Goal: Communication & Community: Ask a question

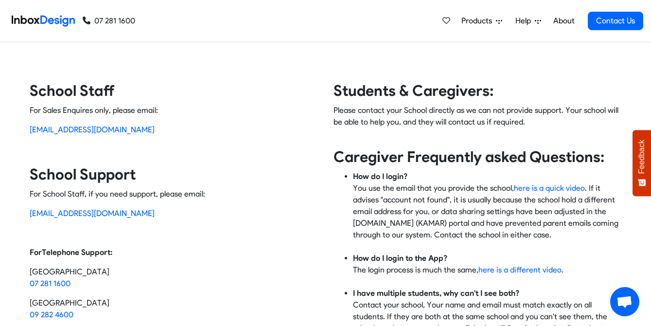
click at [623, 301] on span "Open chat" at bounding box center [625, 303] width 16 height 14
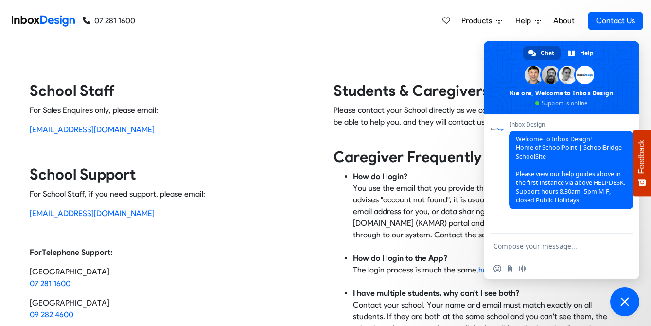
type textarea "C"
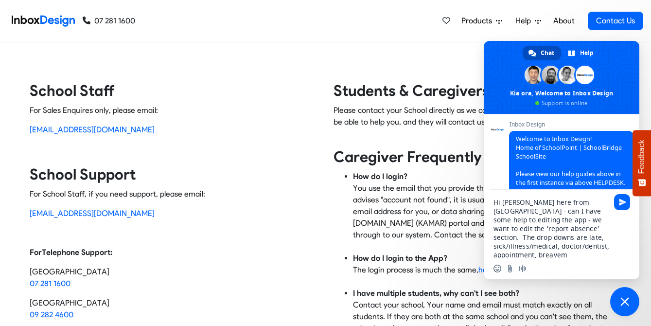
scroll to position [1, 0]
type textarea "Hi [PERSON_NAME] here from [GEOGRAPHIC_DATA] - can I have some help to editing …"
click at [622, 197] on span "Send" at bounding box center [622, 202] width 16 height 16
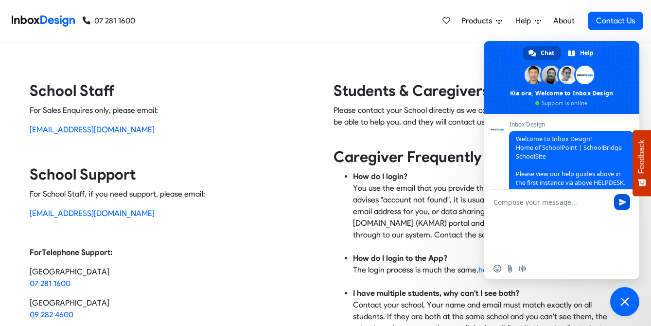
scroll to position [87, 0]
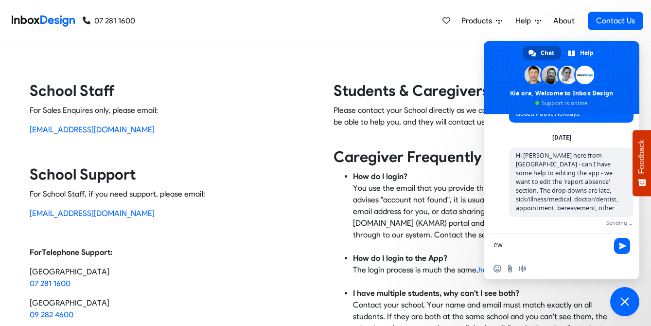
type textarea "ew"
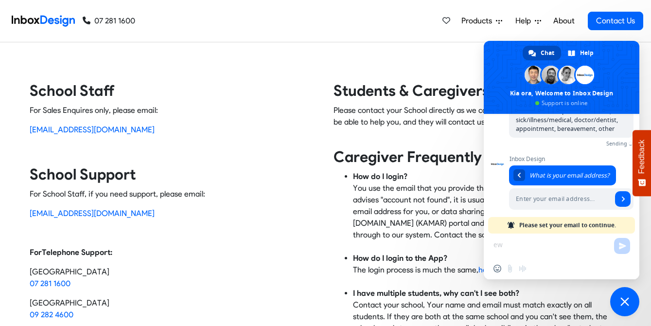
scroll to position [155, 0]
click at [532, 172] on span "What is your email address?" at bounding box center [570, 175] width 80 height 8
click at [530, 197] on input "Enter your email address..." at bounding box center [560, 198] width 103 height 21
type input "[EMAIL_ADDRESS][DOMAIN_NAME]"
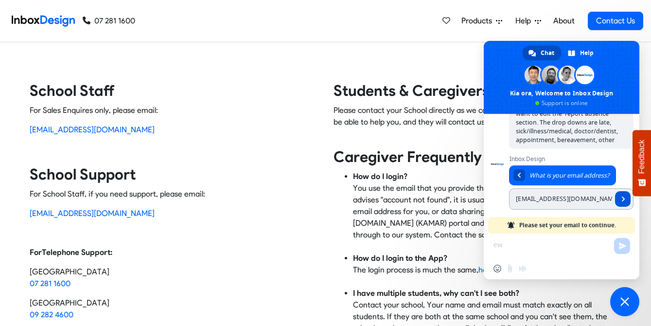
click at [622, 197] on span "Send" at bounding box center [623, 199] width 5 height 5
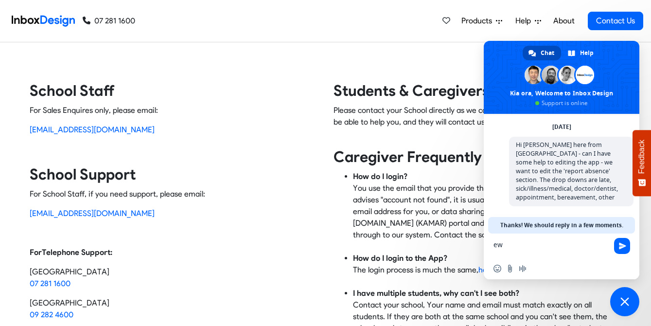
scroll to position [92, 0]
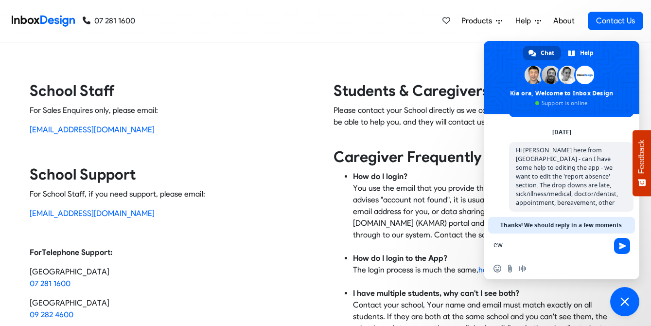
type textarea "e"
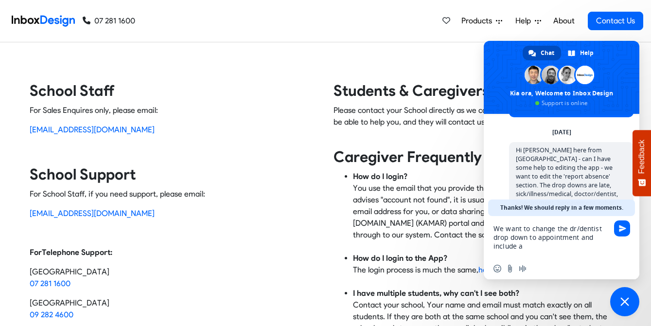
type textarea "We want to change the dr/dentist drop down to appointment and include a"
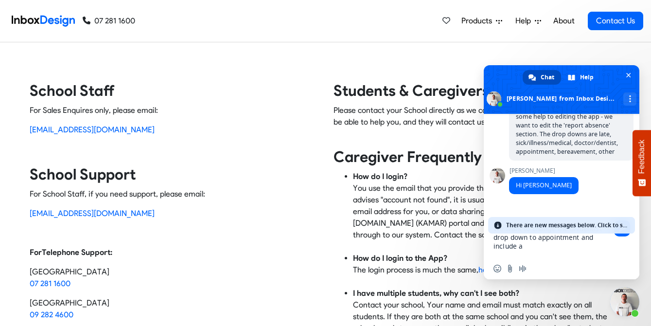
scroll to position [143, 0]
drag, startPoint x: 525, startPoint y: 247, endPoint x: 483, endPoint y: 217, distance: 52.0
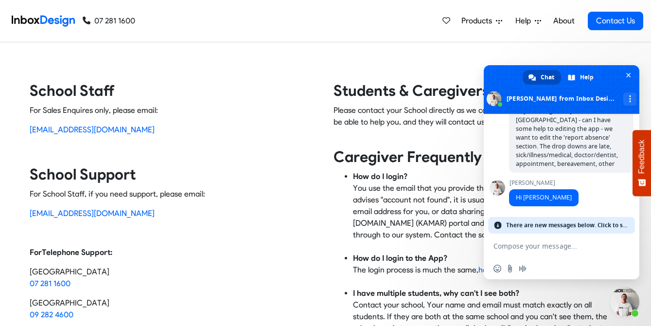
scroll to position [125, 0]
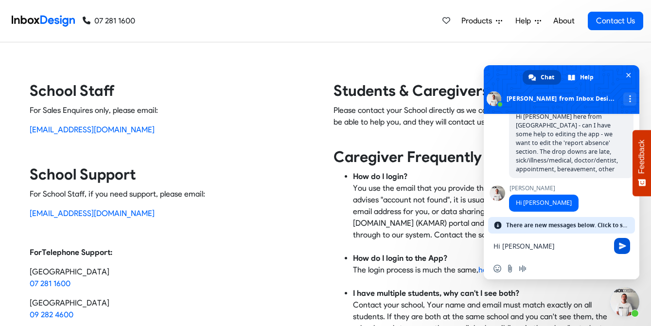
type textarea "Hi [PERSON_NAME]"
click at [625, 253] on span "Send" at bounding box center [622, 246] width 16 height 16
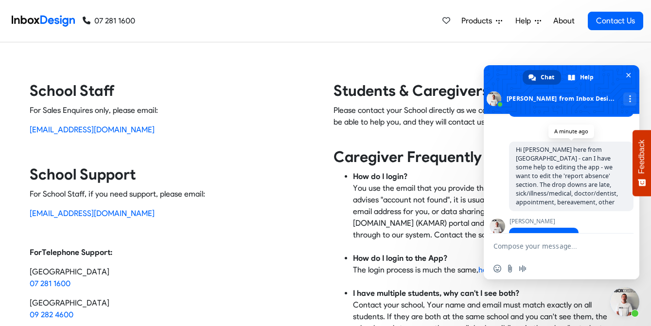
scroll to position [133, 0]
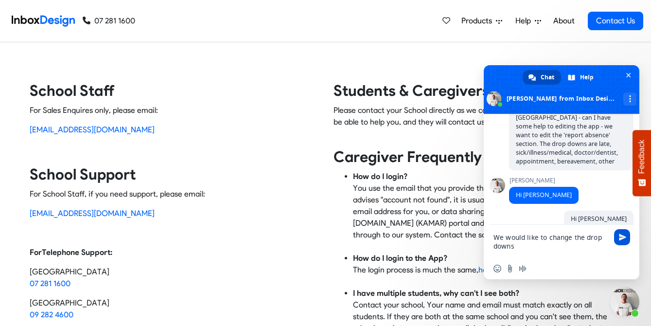
type textarea "We would like to change the drop downs"
click at [625, 235] on span "Send" at bounding box center [622, 236] width 7 height 7
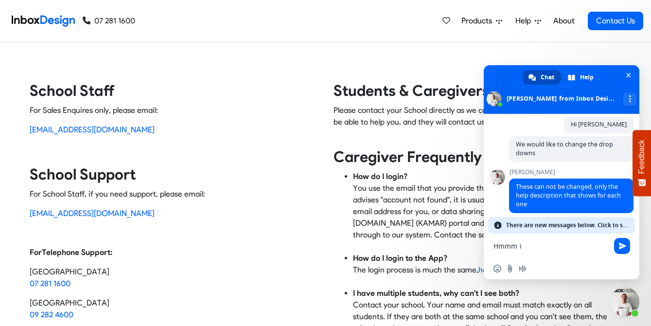
scroll to position [278, 0]
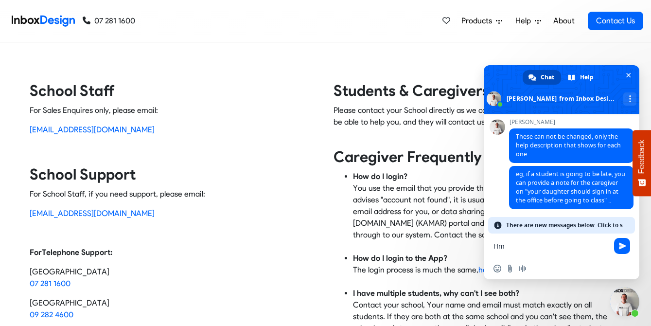
type textarea "H"
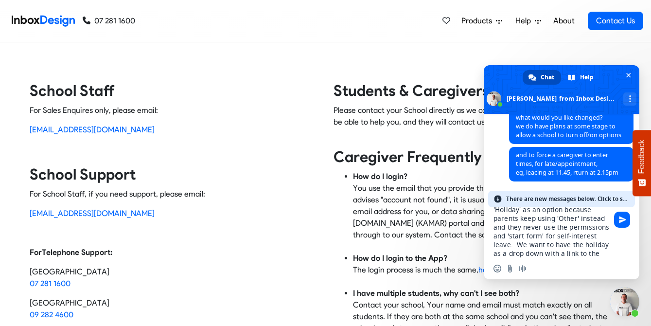
scroll to position [80, 0]
type textarea "hmm yes we just updated the descriptions which is good. But we wanted to merge …"
click at [626, 215] on span "Send" at bounding box center [622, 220] width 16 height 16
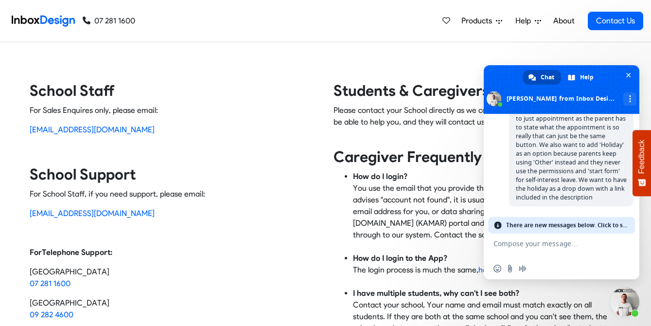
scroll to position [441, 0]
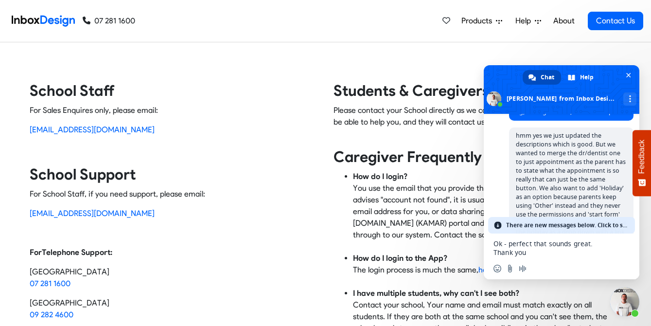
type textarea "Ok - perfect that sounds great. Thank you - really appreciate that."
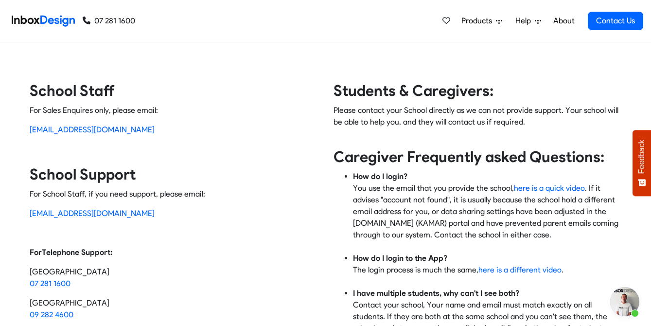
scroll to position [0, 0]
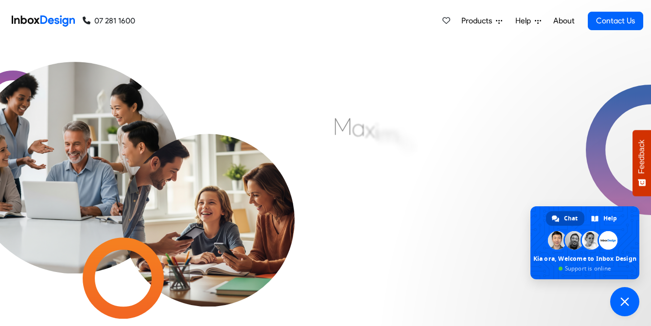
type textarea "We want to change the dr/dentist drop down to appointment and include a"
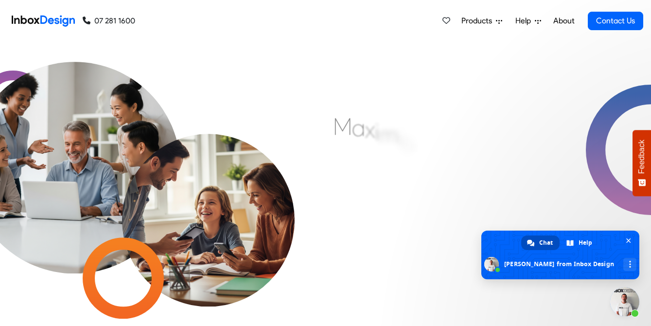
type textarea "Hi [PERSON_NAME]"
type textarea "We would like to change the drop downs"
type textarea "hmm yes we just updated the descriptions which is good. But we wanted to merge …"
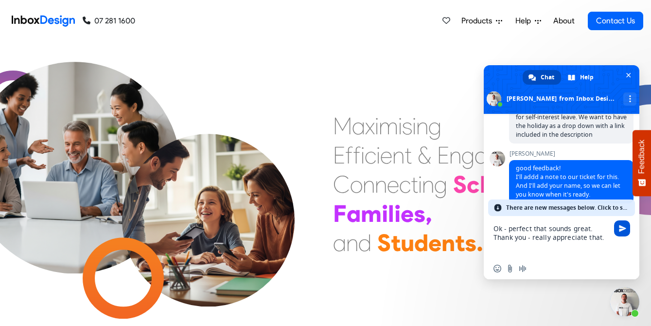
type textarea "Ok - perfect that sounds great. Thank you - really appreciate that."
click at [626, 229] on span "Send" at bounding box center [622, 228] width 7 height 7
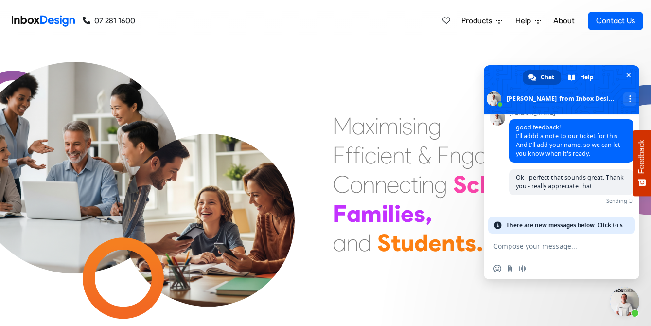
scroll to position [564, 0]
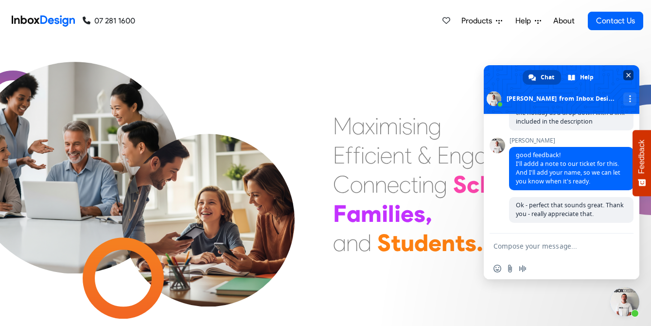
click at [626, 73] on span "Close chat" at bounding box center [629, 75] width 10 height 10
